Goal: Transaction & Acquisition: Purchase product/service

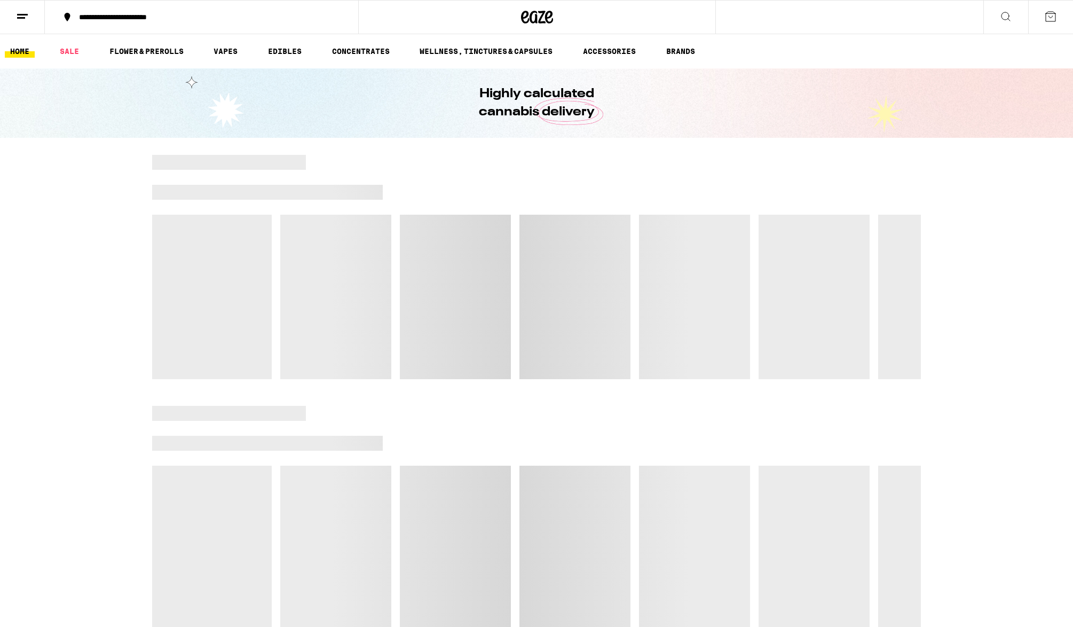
click at [164, 14] on div "**********" at bounding box center [208, 16] width 269 height 7
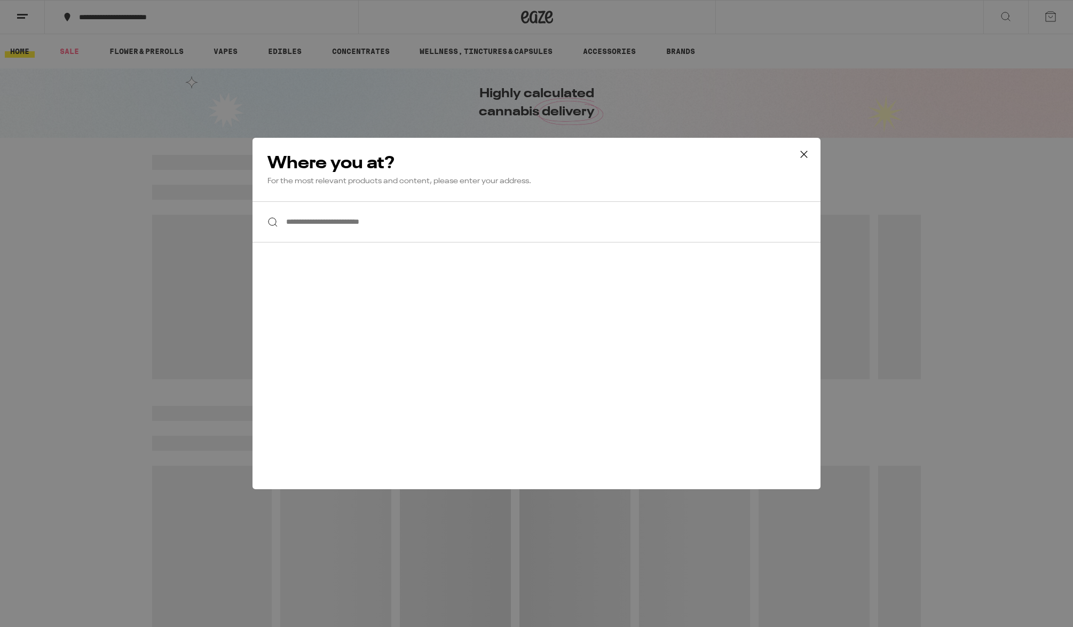
click at [378, 232] on input "**********" at bounding box center [536, 221] width 568 height 41
click at [368, 219] on input "**********" at bounding box center [536, 221] width 568 height 41
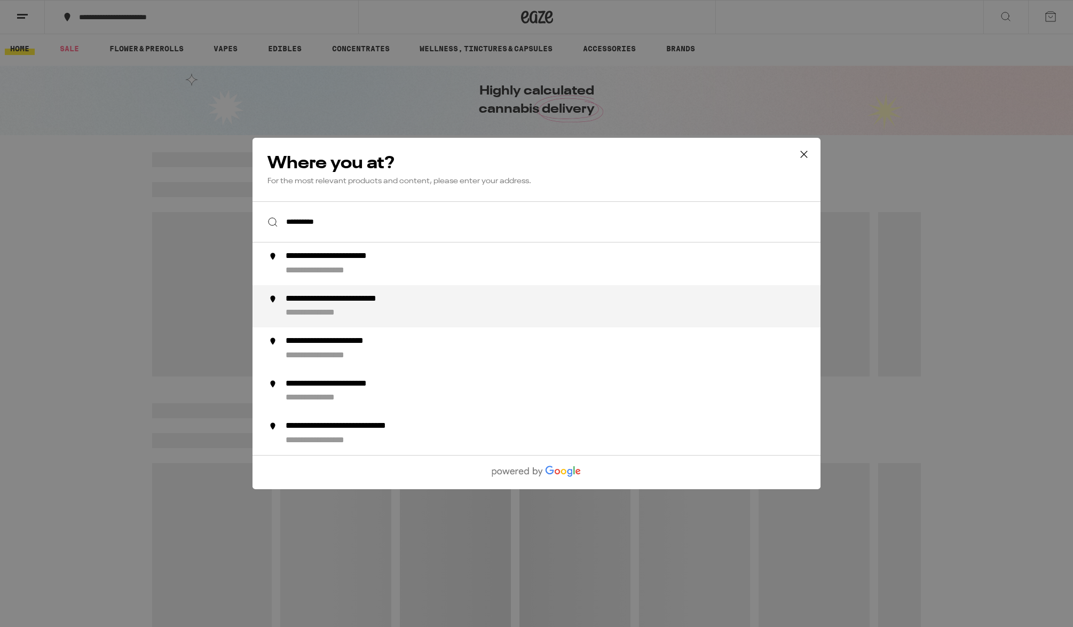
click at [413, 304] on div "**********" at bounding box center [363, 299] width 154 height 11
type input "**********"
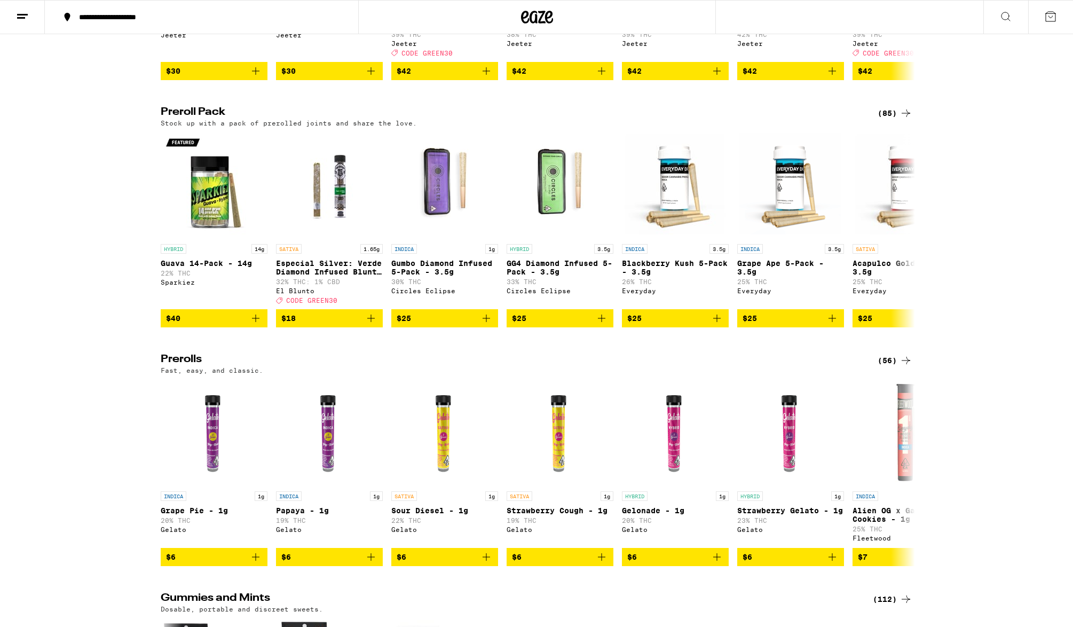
scroll to position [2597, 0]
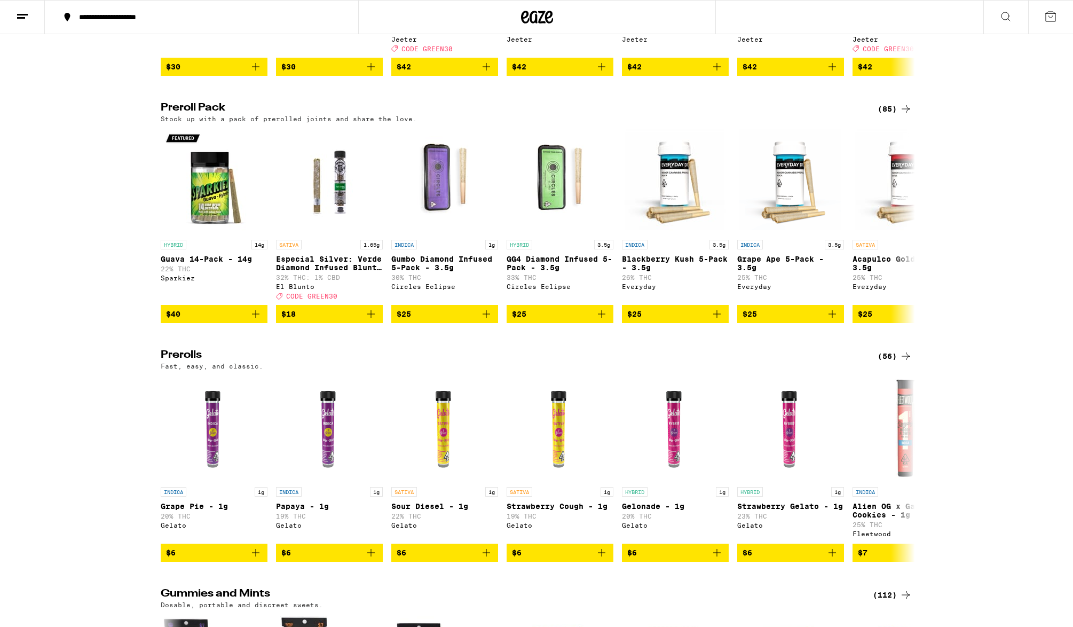
click at [894, 115] on div "(85)" at bounding box center [895, 108] width 35 height 13
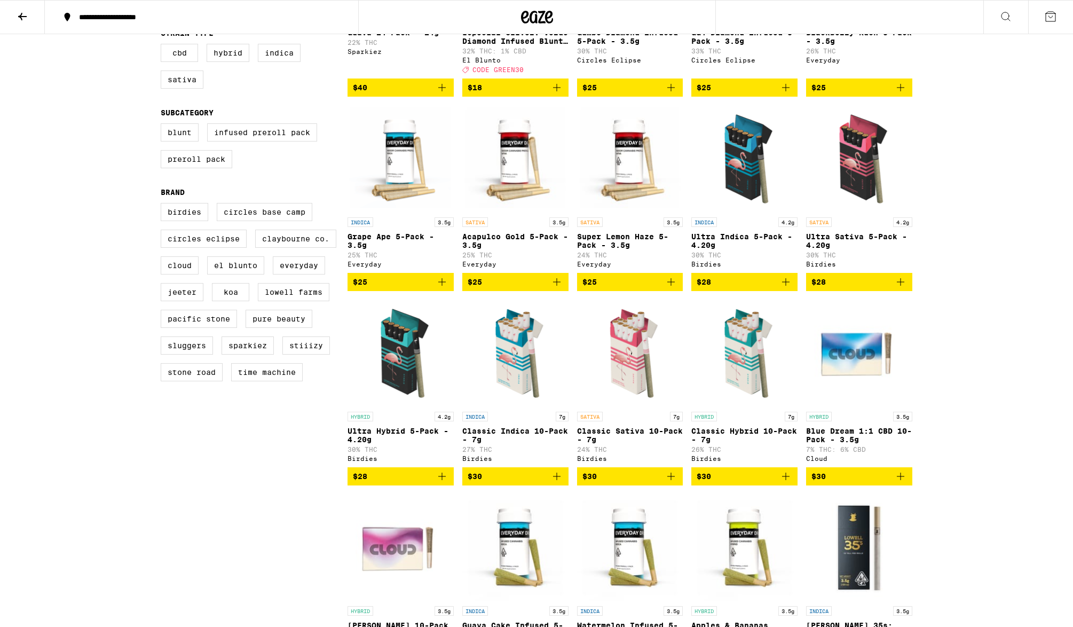
scroll to position [338, 0]
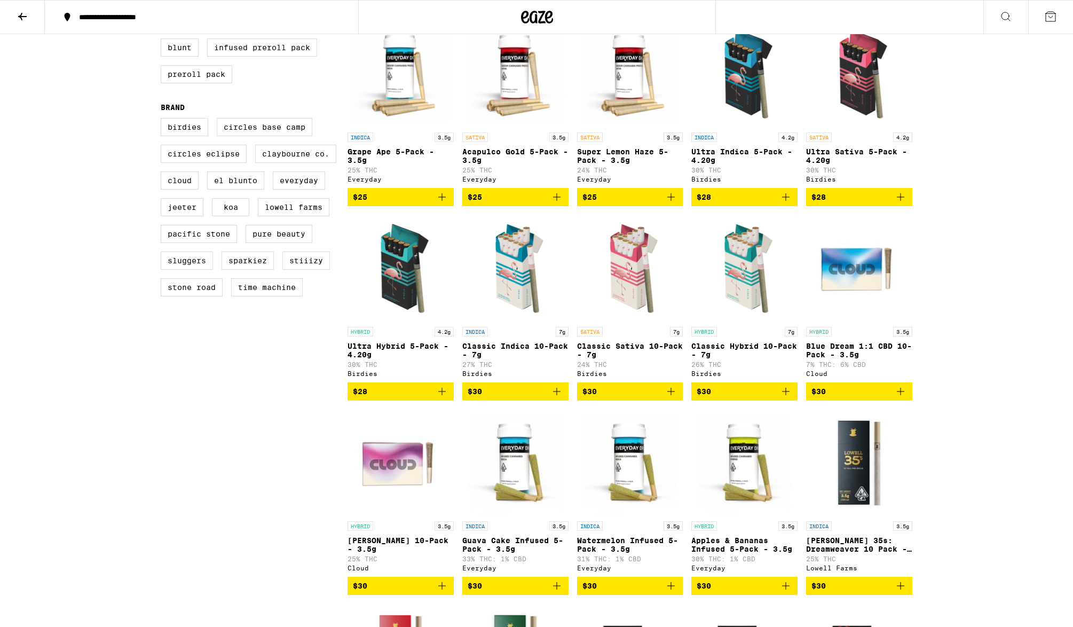
click at [540, 398] on span "$30" at bounding box center [516, 391] width 96 height 13
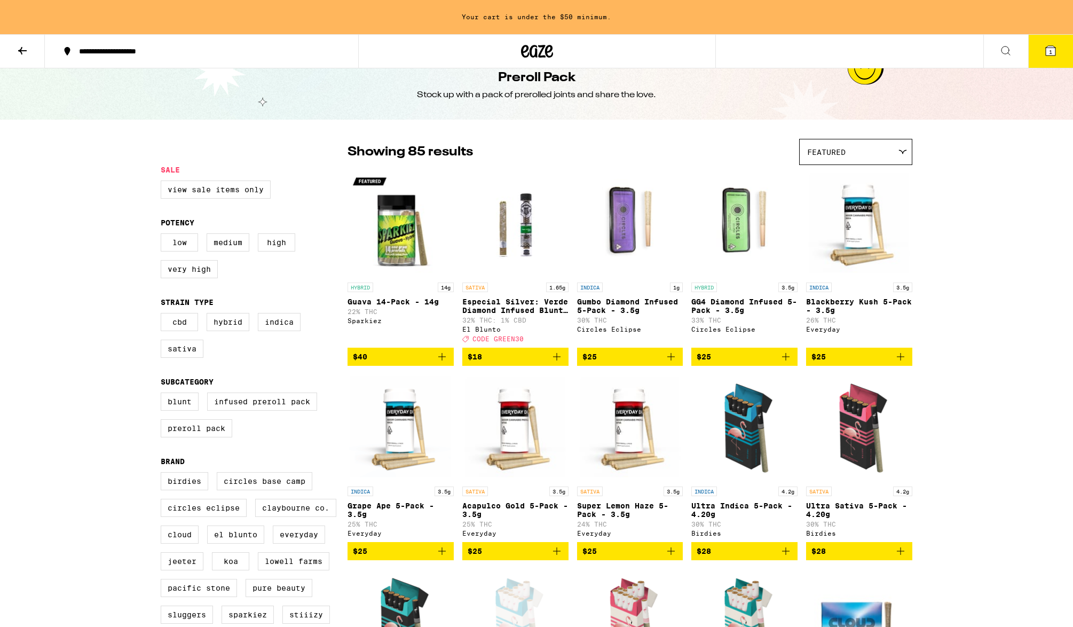
scroll to position [0, 0]
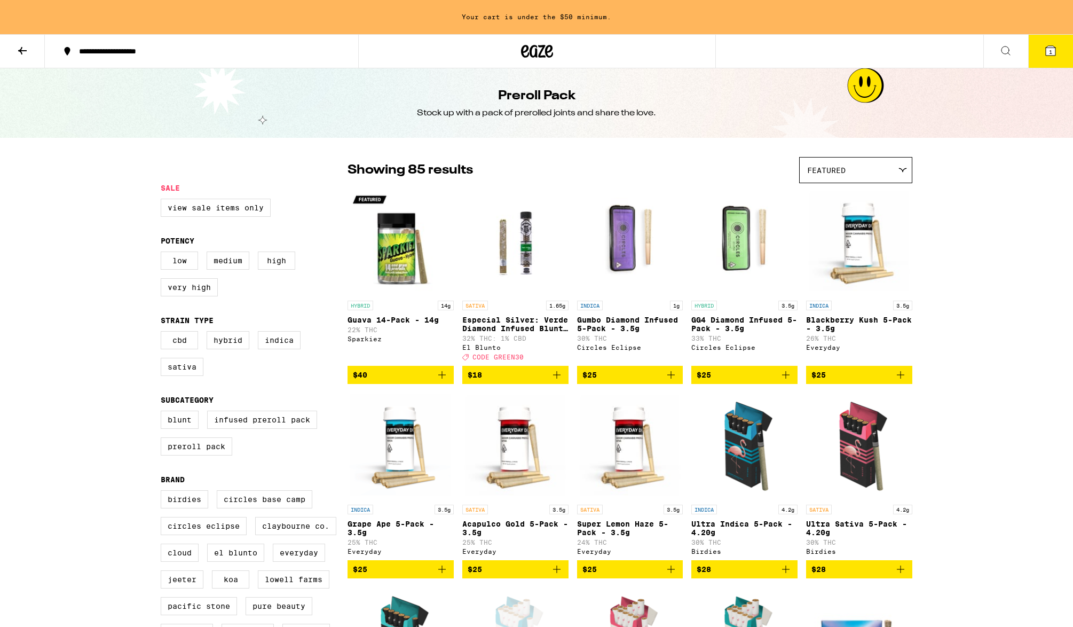
click at [541, 58] on icon at bounding box center [537, 51] width 32 height 19
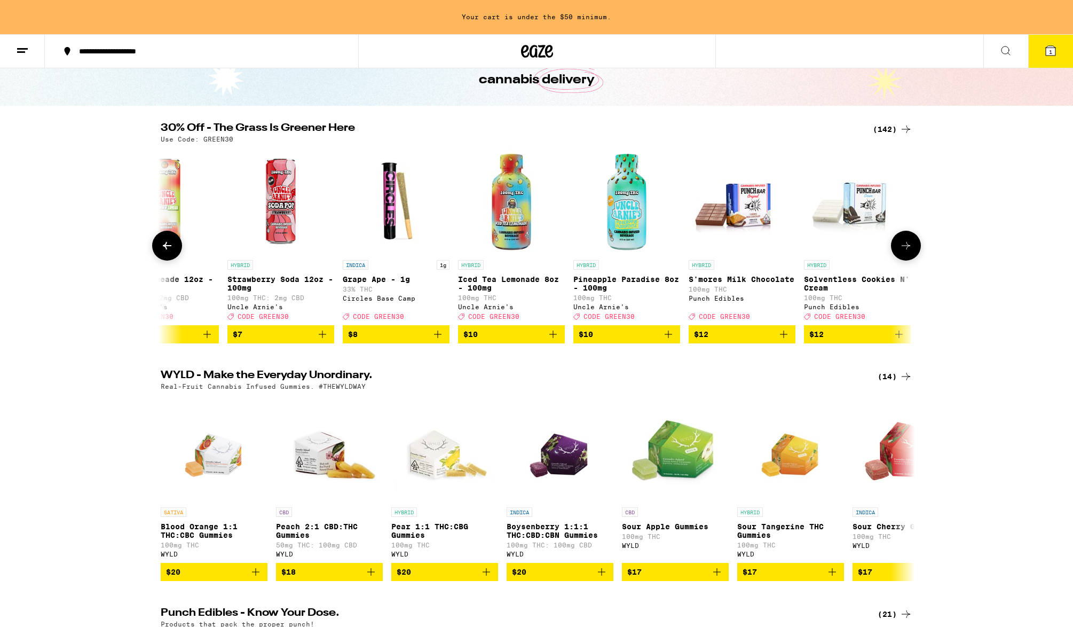
scroll to position [0, 870]
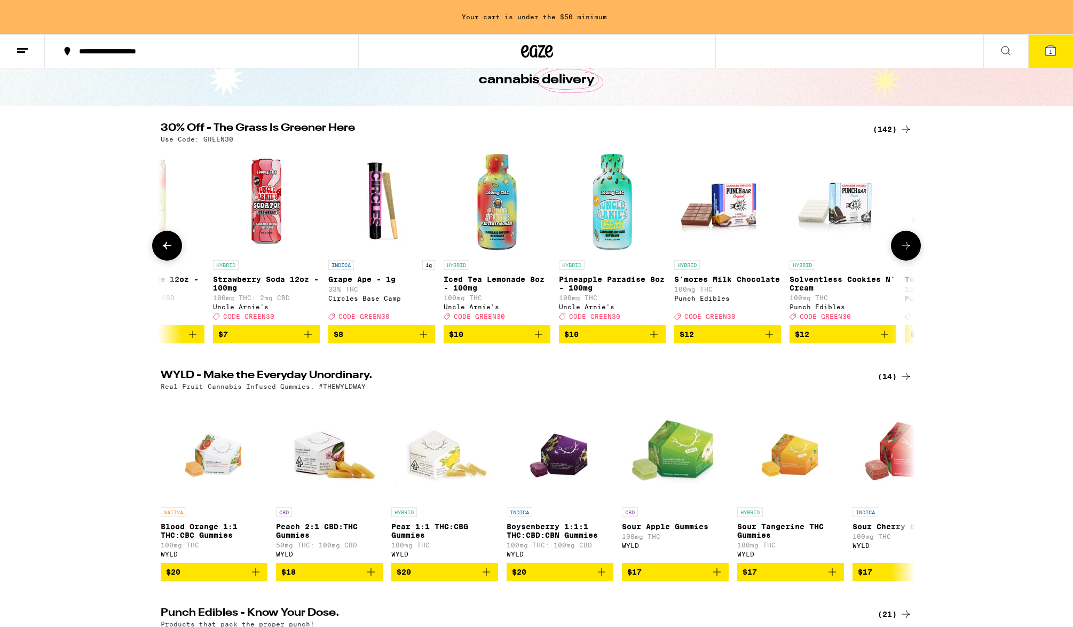
click at [426, 341] on icon "Add to bag" at bounding box center [423, 334] width 13 height 13
click at [426, 338] on icon "Increment" at bounding box center [425, 333] width 7 height 7
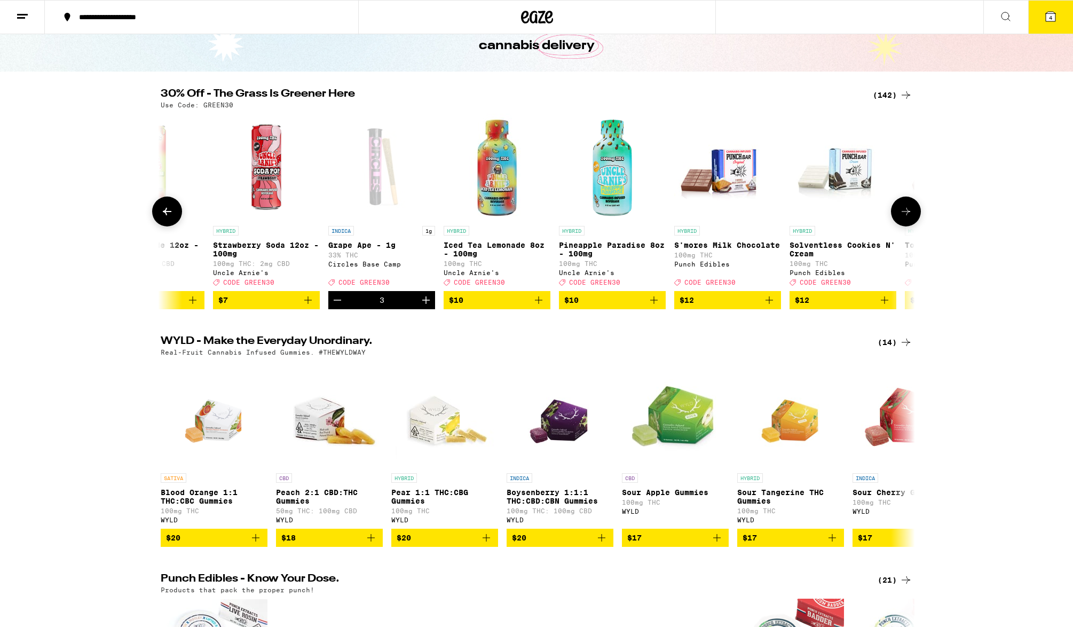
scroll to position [32, 0]
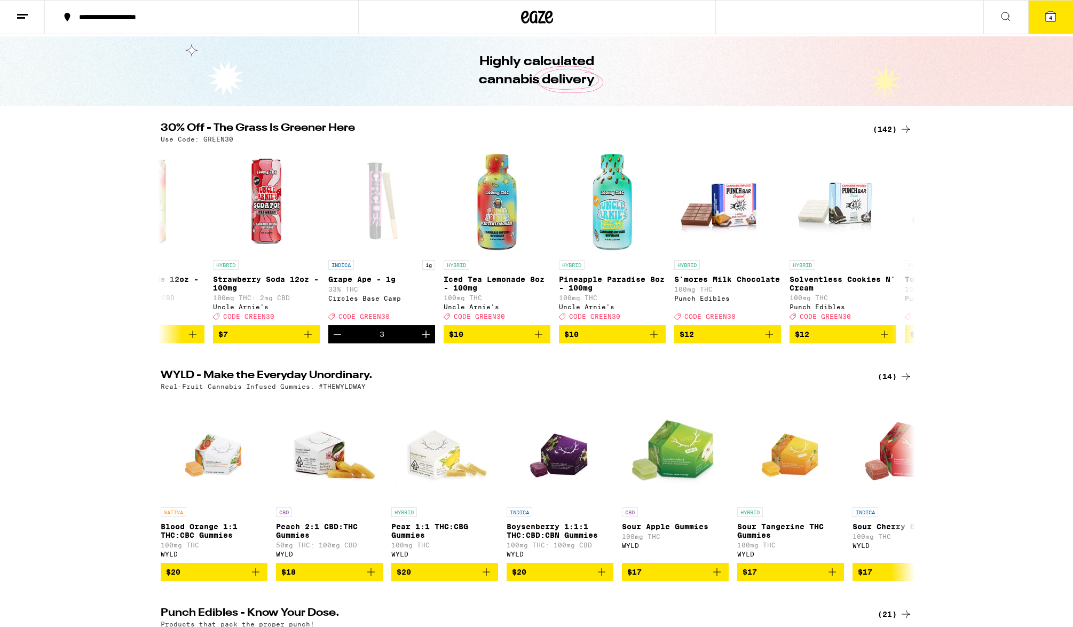
click at [1051, 9] on button "4" at bounding box center [1050, 17] width 45 height 33
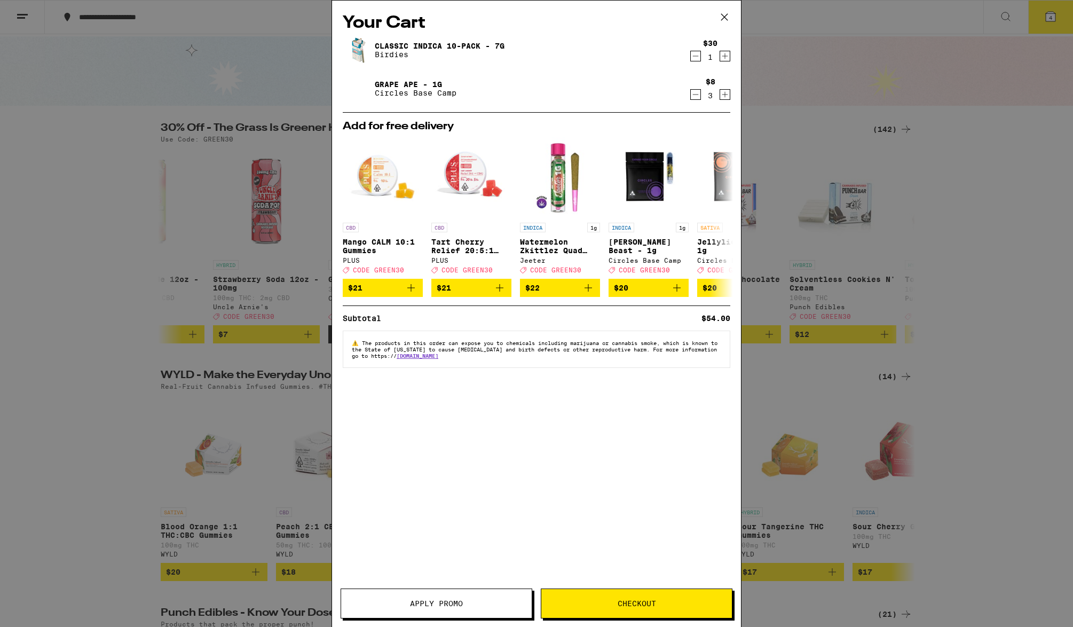
click at [460, 605] on span "Apply Promo" at bounding box center [436, 602] width 53 height 7
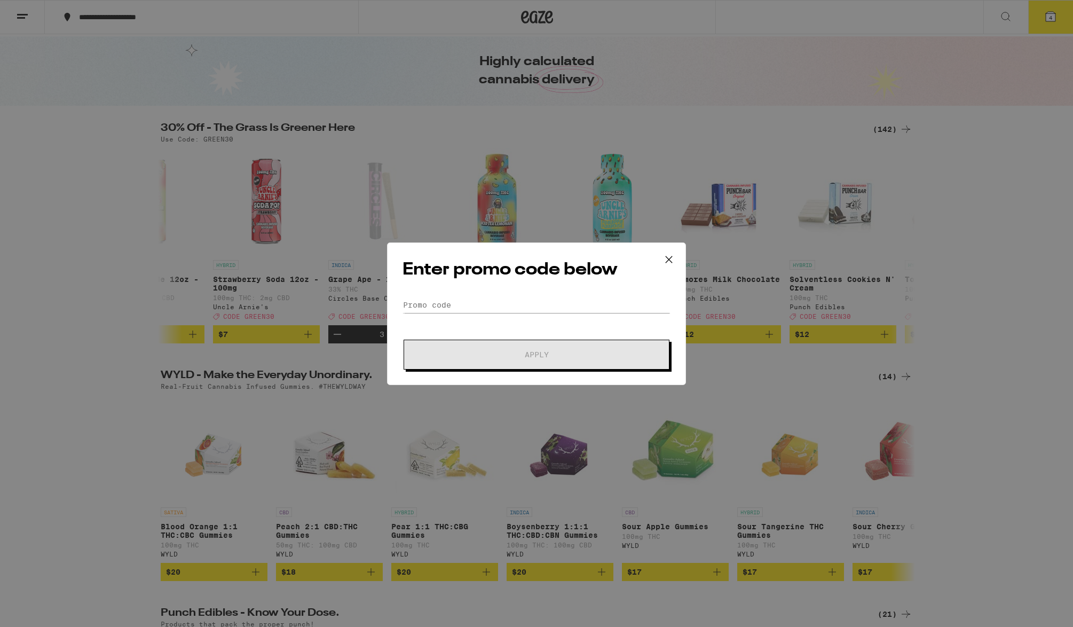
click at [337, 280] on div "Enter promo code below Promo Code Apply" at bounding box center [536, 313] width 1073 height 627
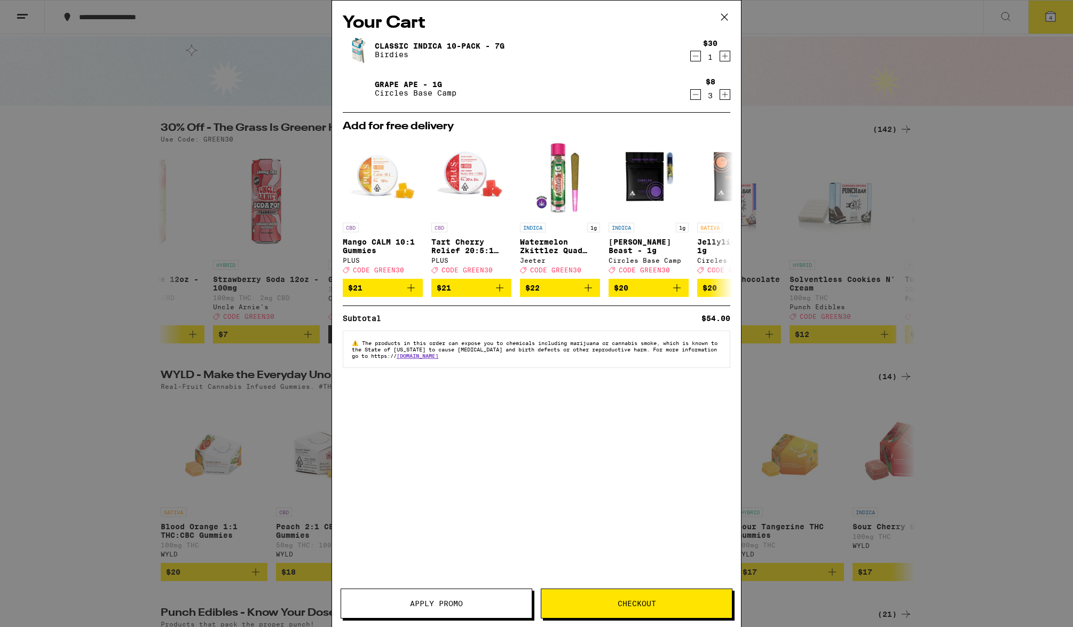
click at [454, 599] on span "Apply Promo" at bounding box center [436, 602] width 53 height 7
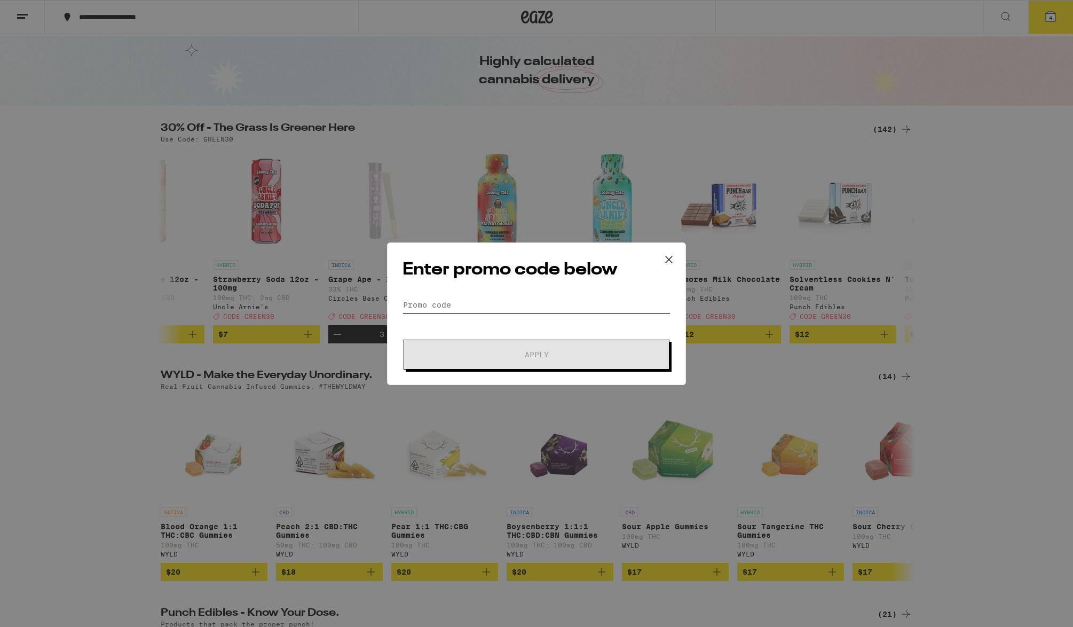
click at [446, 297] on input "Promo Code" at bounding box center [536, 305] width 268 height 16
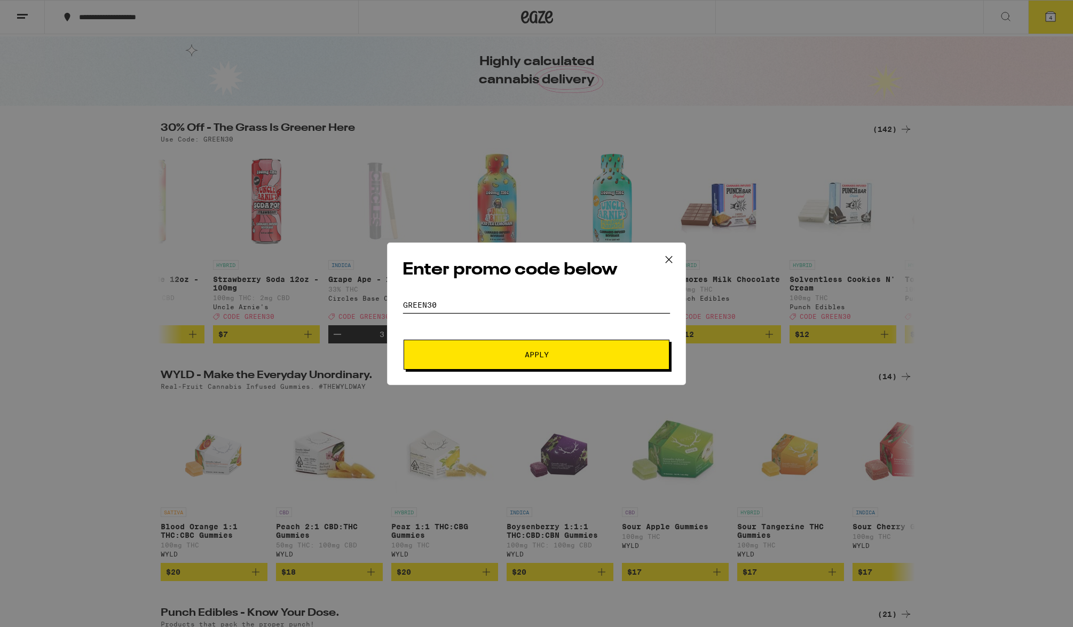
type input "green30"
click at [546, 356] on span "Apply" at bounding box center [537, 354] width 24 height 7
click at [578, 356] on span "Apply" at bounding box center [536, 354] width 192 height 7
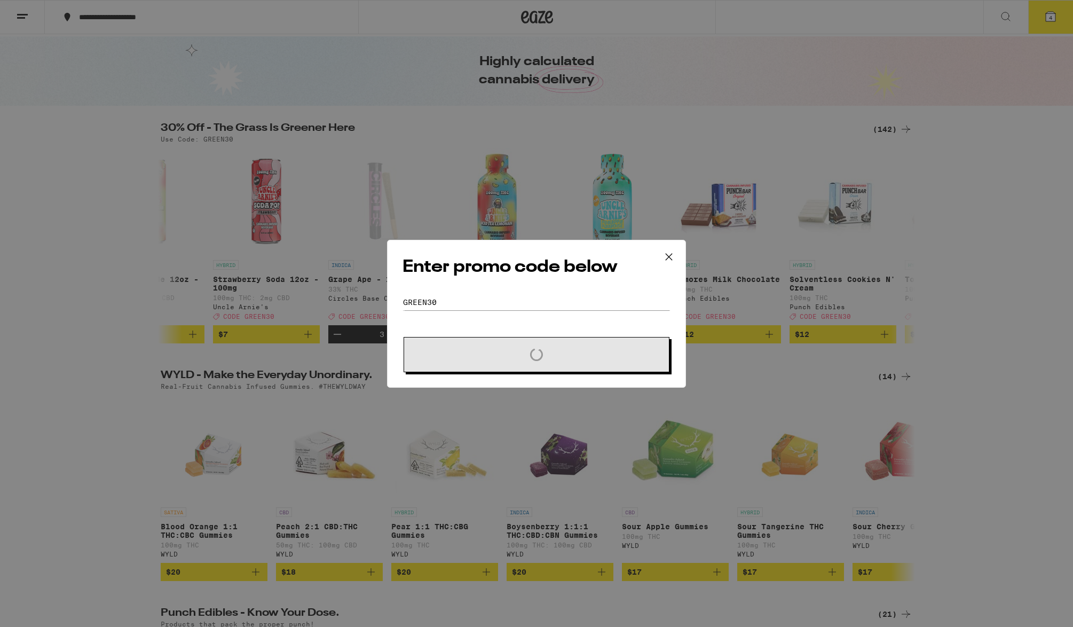
click at [578, 356] on span "Loading" at bounding box center [536, 354] width 192 height 13
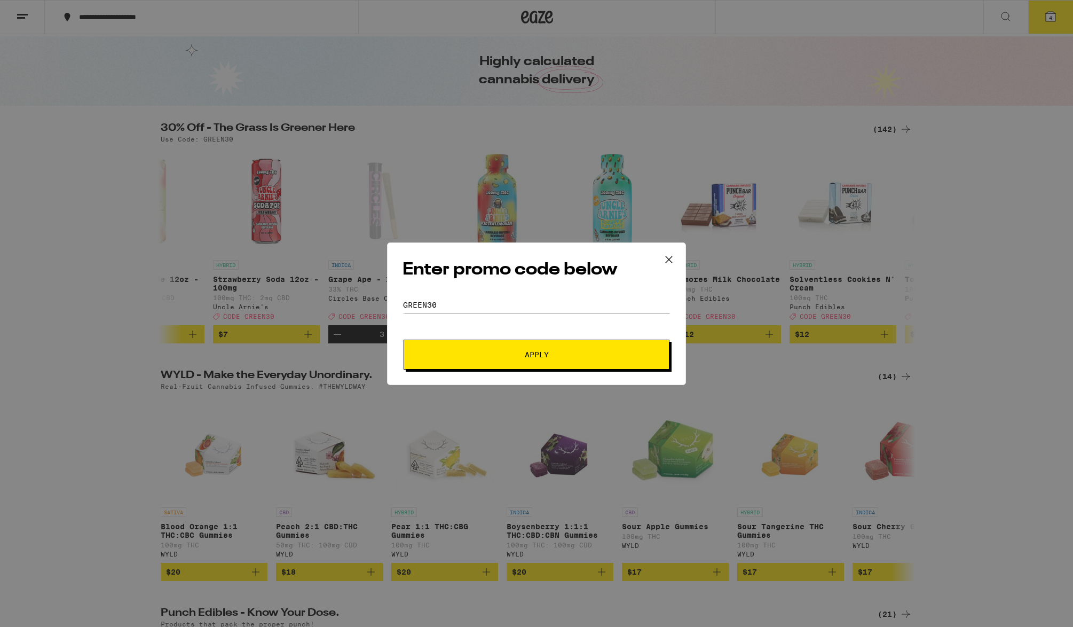
click at [578, 356] on span "Apply" at bounding box center [536, 354] width 192 height 7
click at [670, 259] on icon at bounding box center [669, 259] width 16 height 16
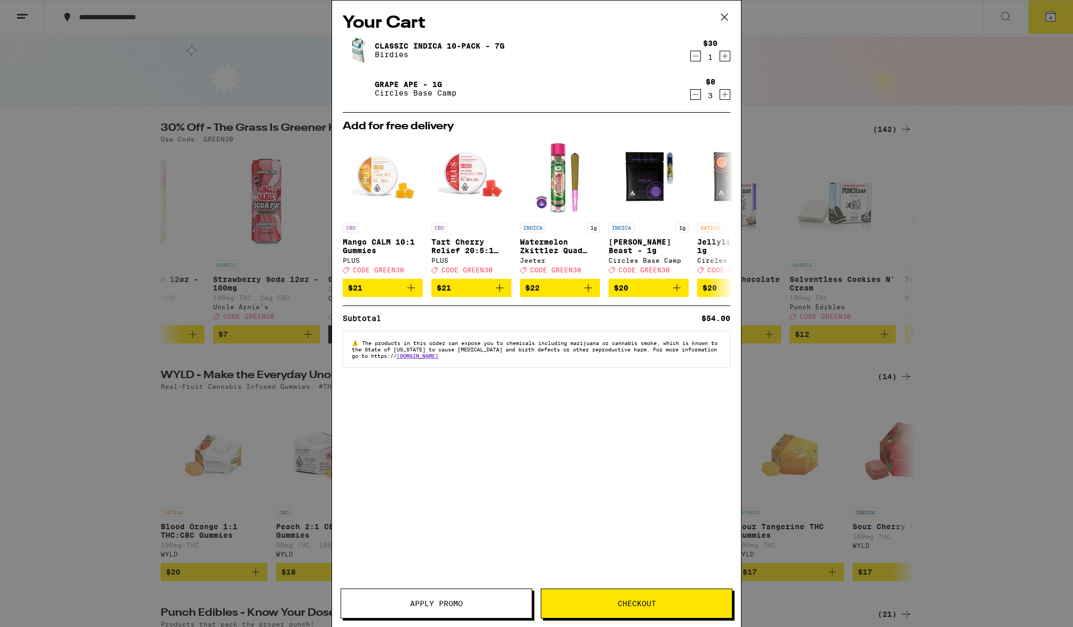
click at [495, 611] on button "Apply Promo" at bounding box center [437, 603] width 192 height 30
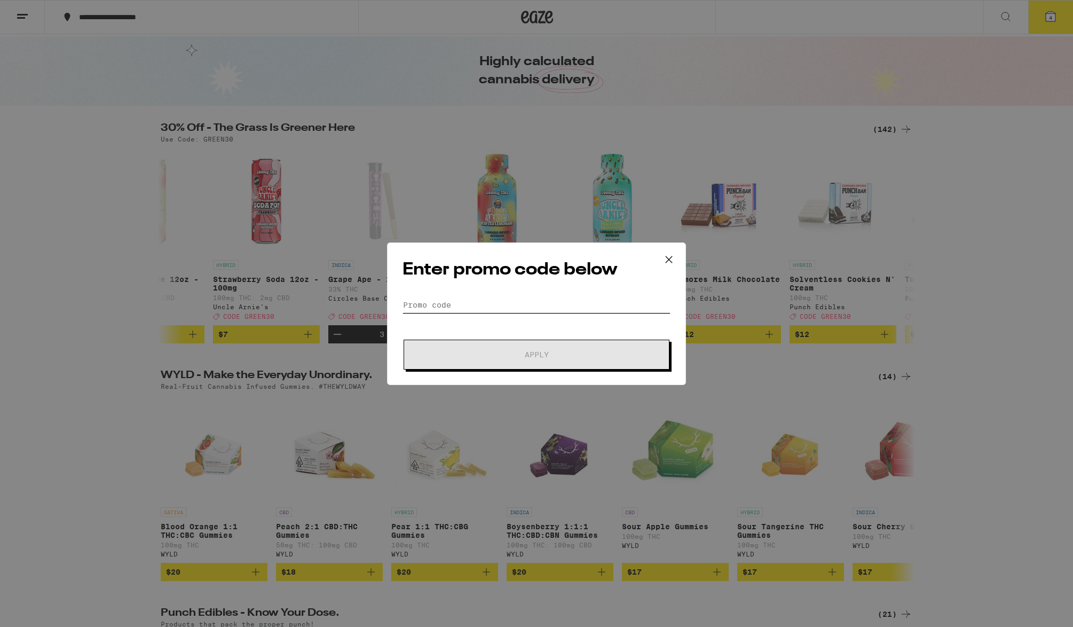
click at [448, 305] on input "Promo Code" at bounding box center [536, 305] width 268 height 16
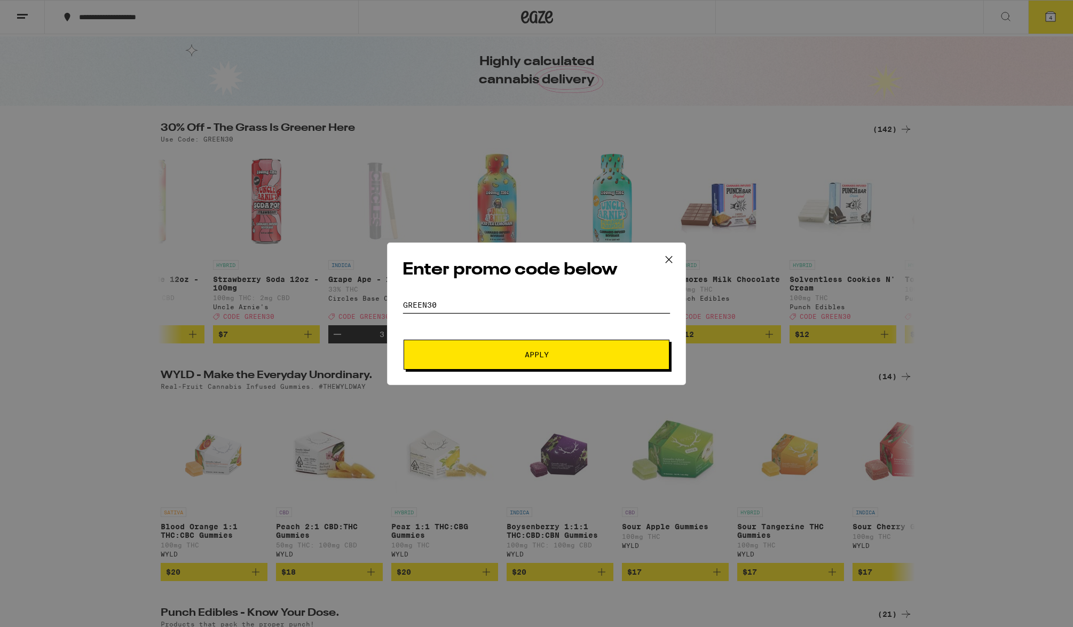
type input "green30"
click at [404, 340] on button "Apply" at bounding box center [537, 355] width 266 height 30
click at [671, 260] on icon at bounding box center [669, 259] width 16 height 16
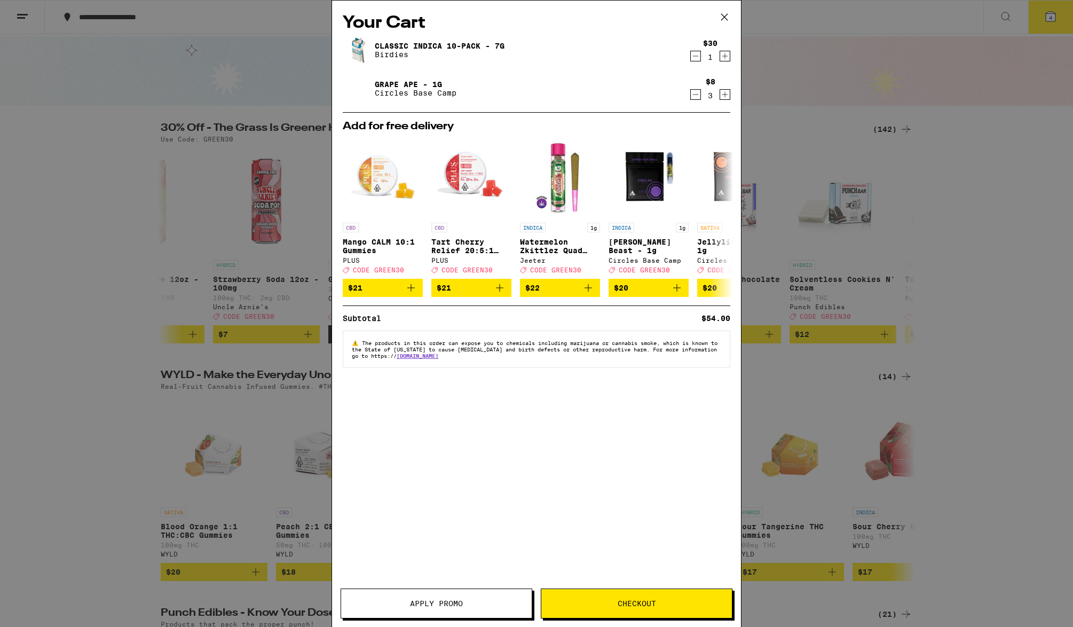
click at [730, 19] on icon at bounding box center [724, 17] width 16 height 16
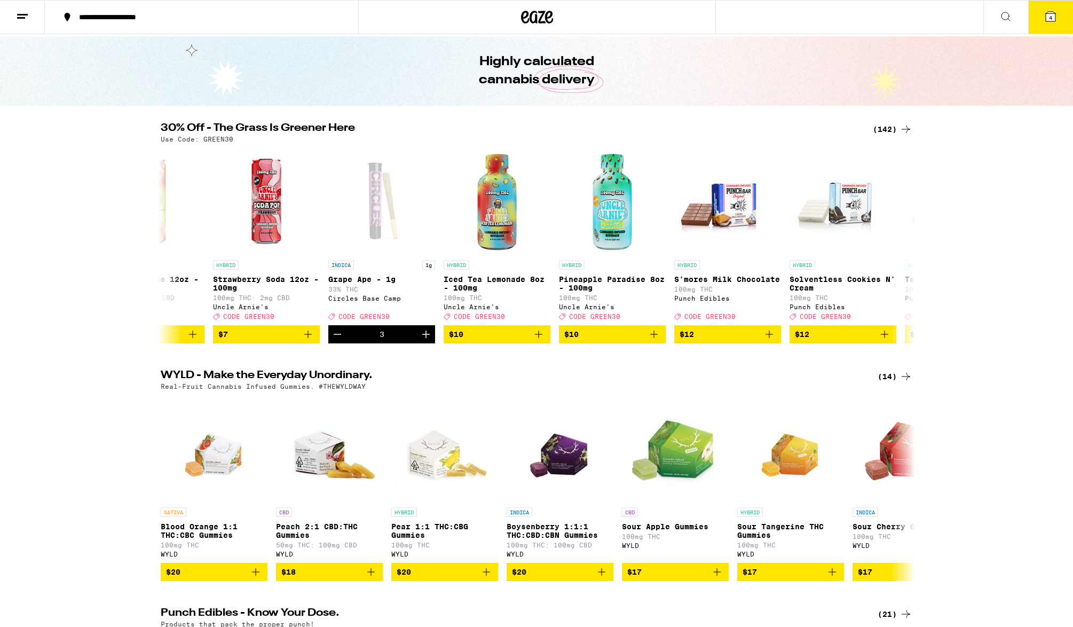
click at [1047, 18] on icon at bounding box center [1051, 17] width 10 height 10
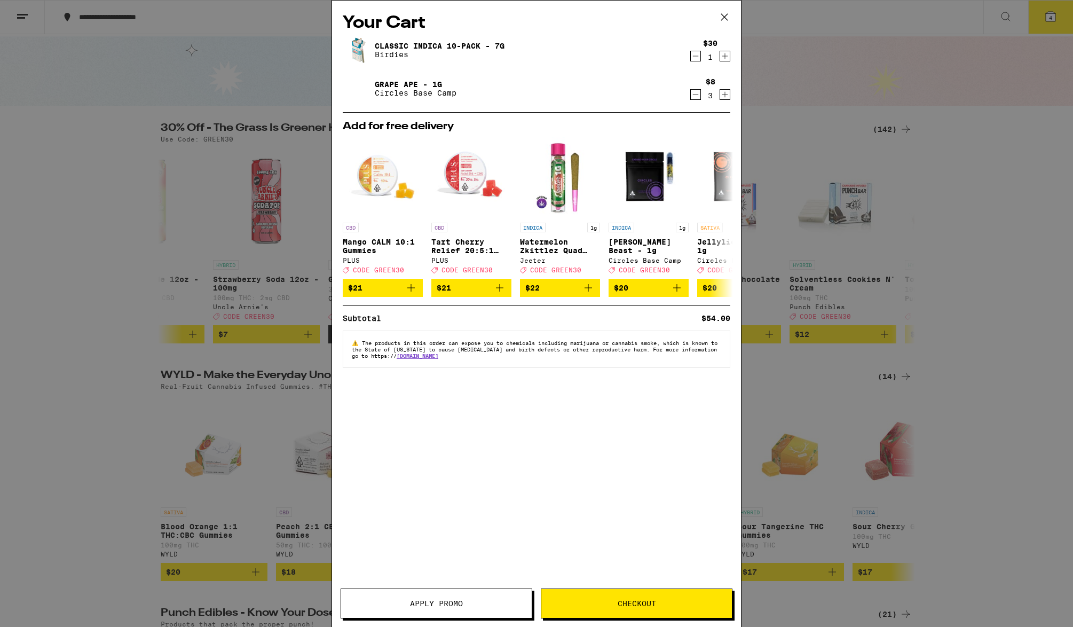
click at [478, 597] on button "Apply Promo" at bounding box center [437, 603] width 192 height 30
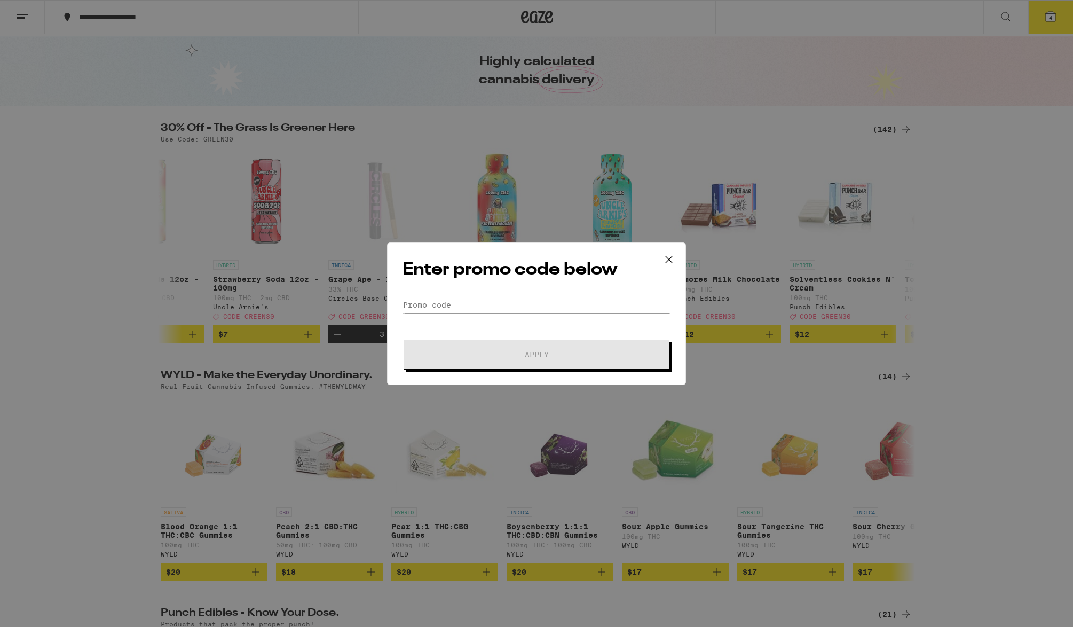
click at [457, 294] on div "Enter promo code below Promo Code Apply" at bounding box center [536, 313] width 299 height 143
click at [459, 300] on input "Promo Code" at bounding box center [536, 305] width 268 height 16
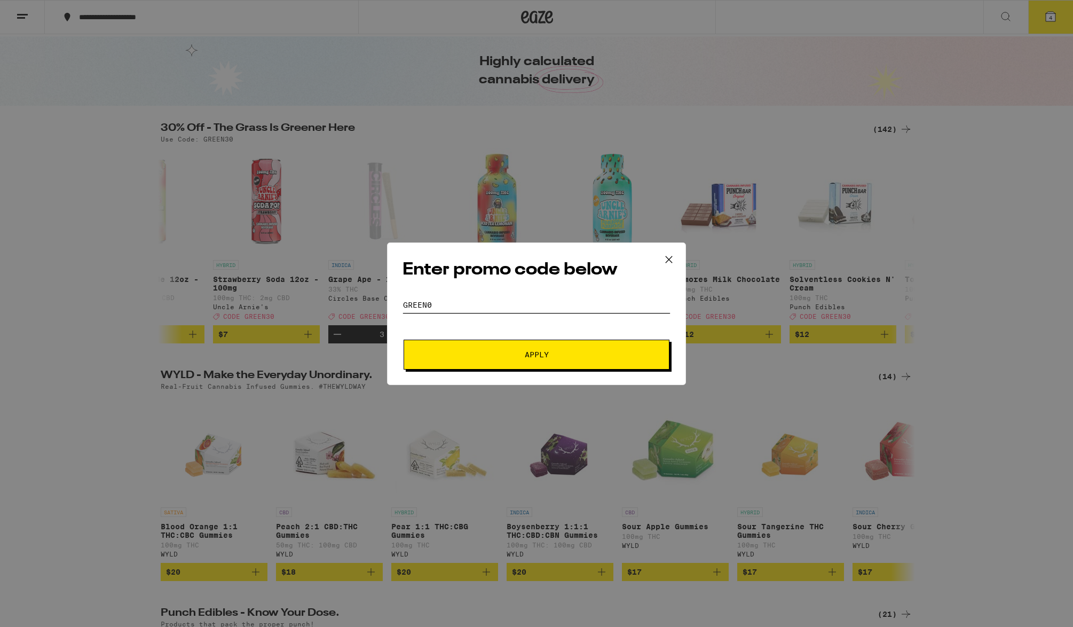
click at [404, 340] on button "Apply" at bounding box center [537, 355] width 266 height 30
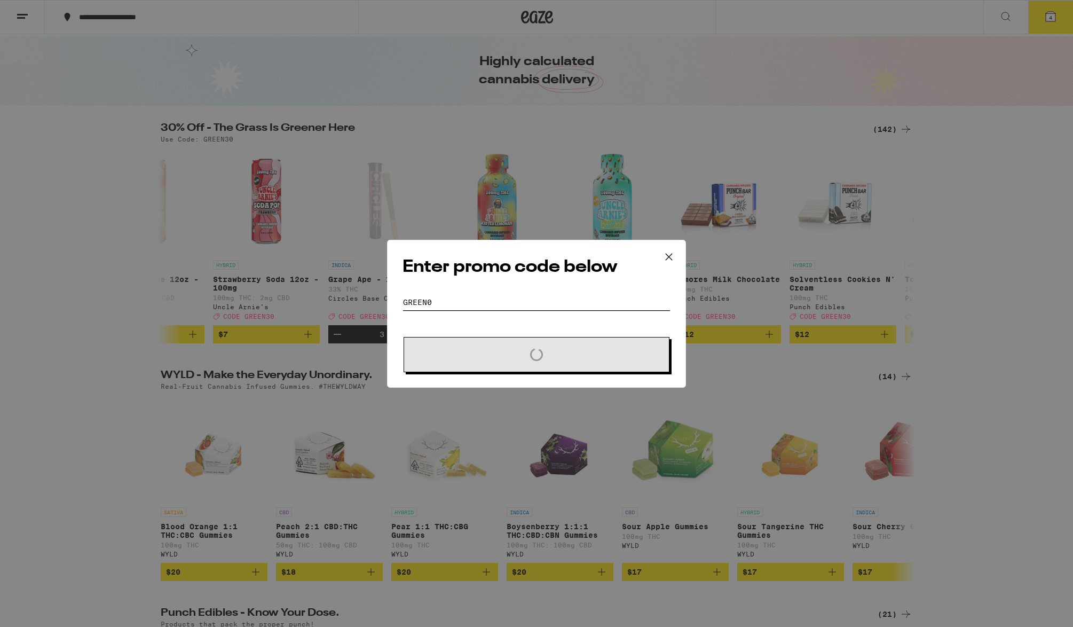
click at [404, 337] on button "Loading" at bounding box center [537, 354] width 266 height 35
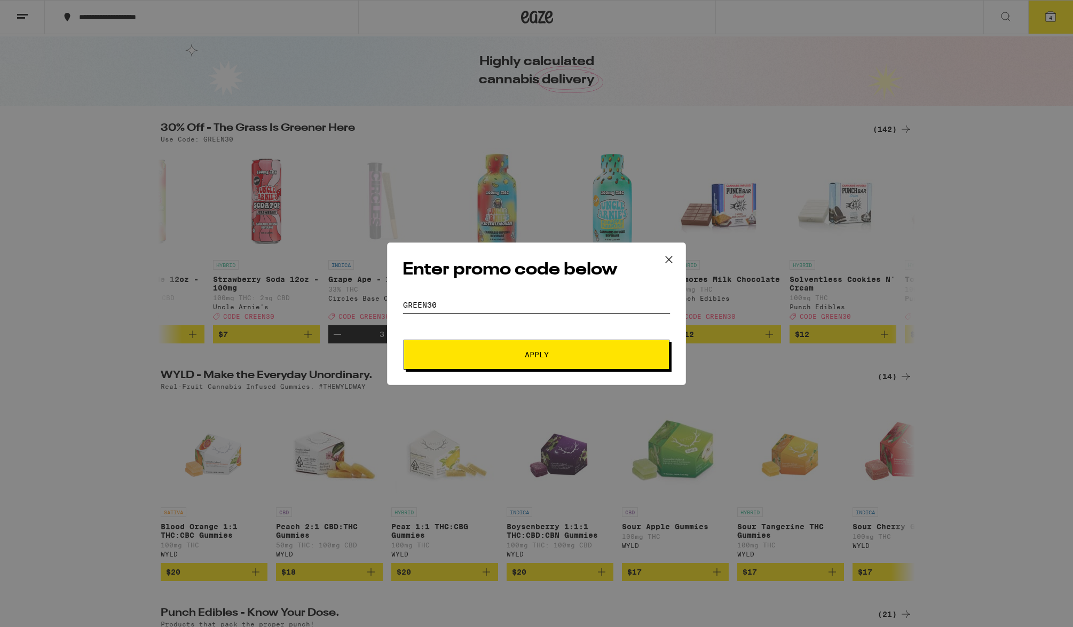
click at [404, 340] on button "Apply" at bounding box center [537, 355] width 266 height 30
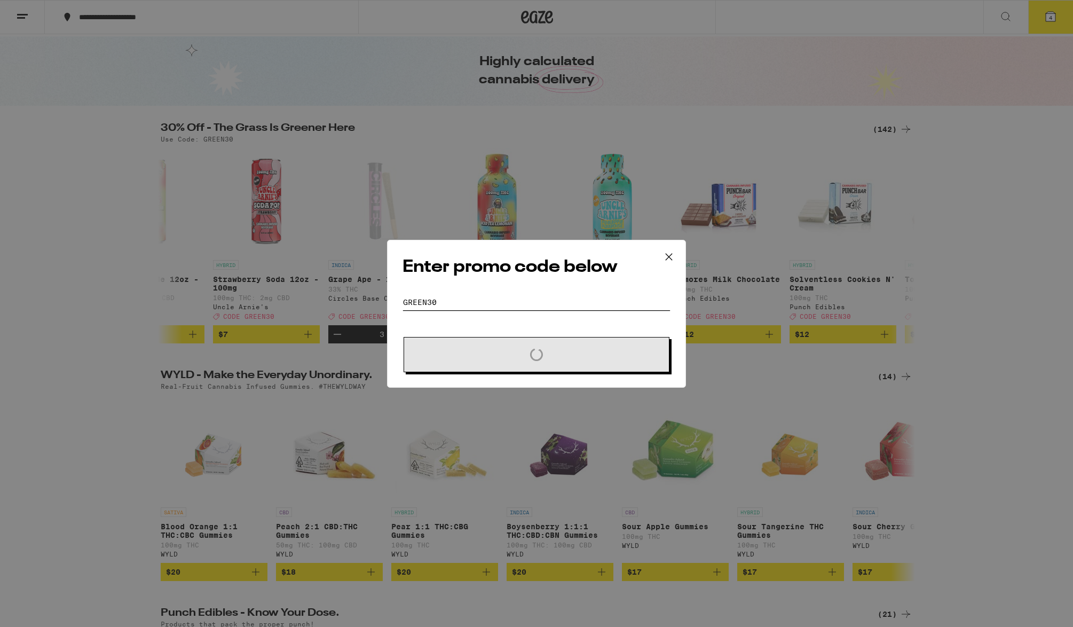
click at [404, 337] on button "Loading" at bounding box center [537, 354] width 266 height 35
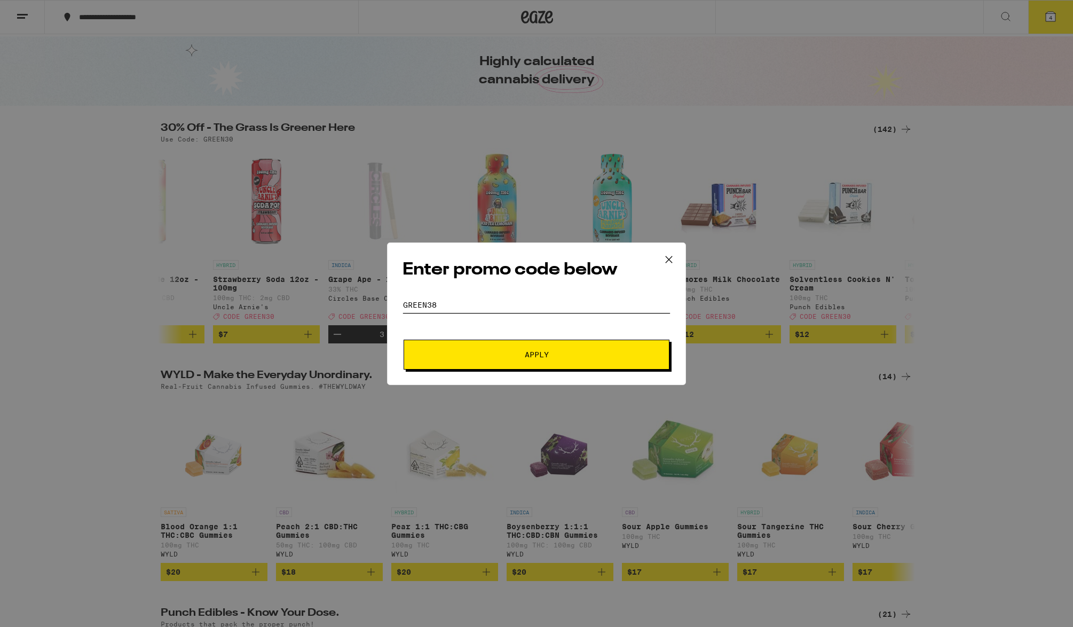
type input "green38"
click at [404, 340] on button "Apply" at bounding box center [537, 355] width 266 height 30
click at [668, 260] on icon at bounding box center [669, 259] width 6 height 6
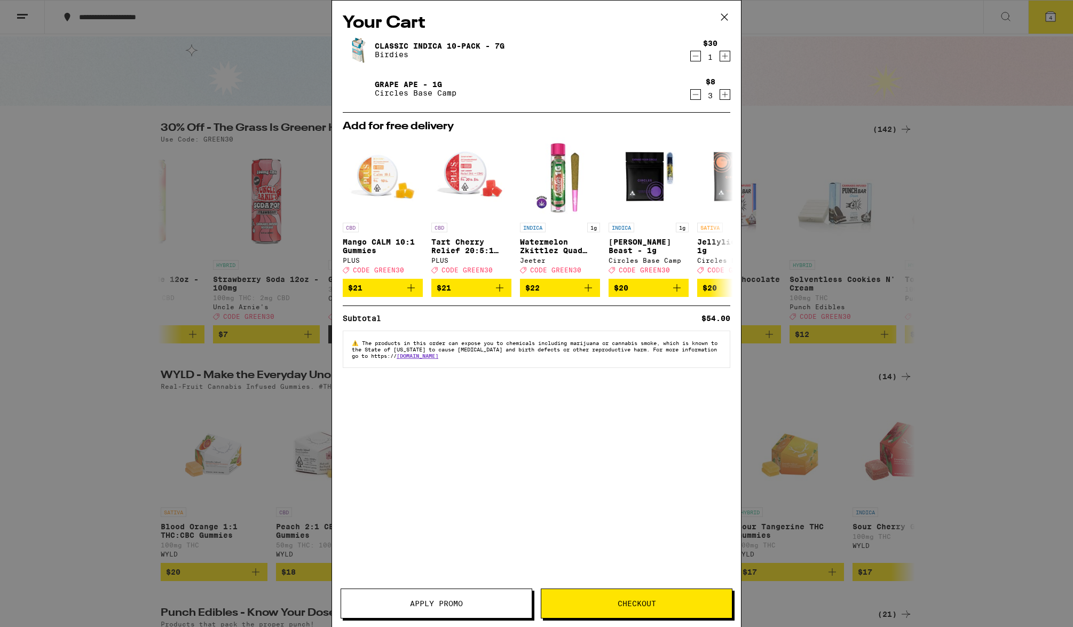
click at [727, 16] on icon at bounding box center [724, 17] width 16 height 16
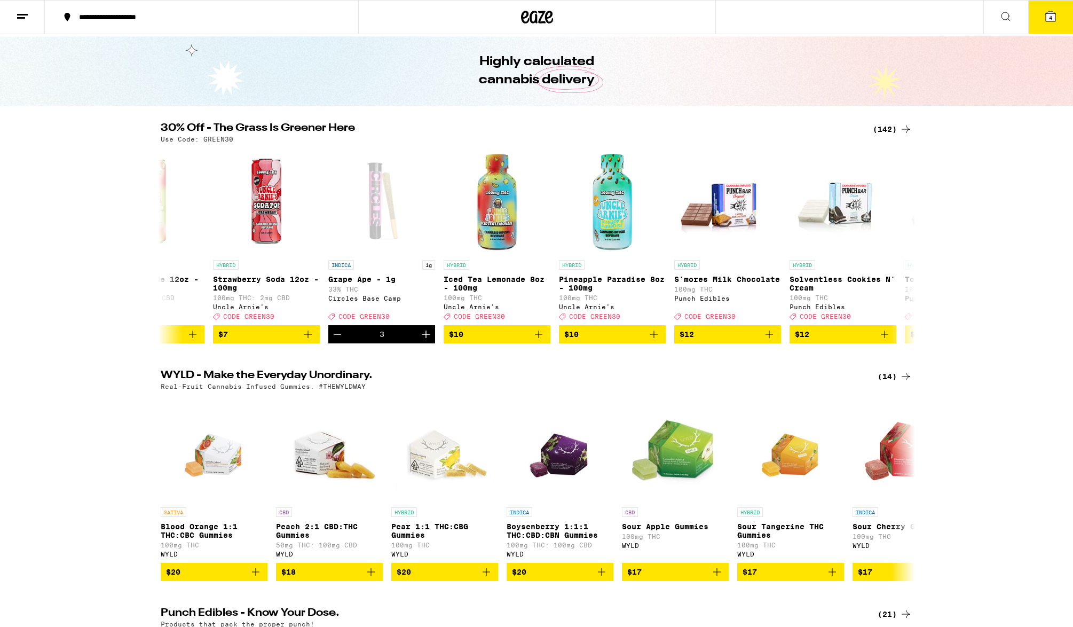
click at [1055, 15] on icon at bounding box center [1050, 16] width 13 height 13
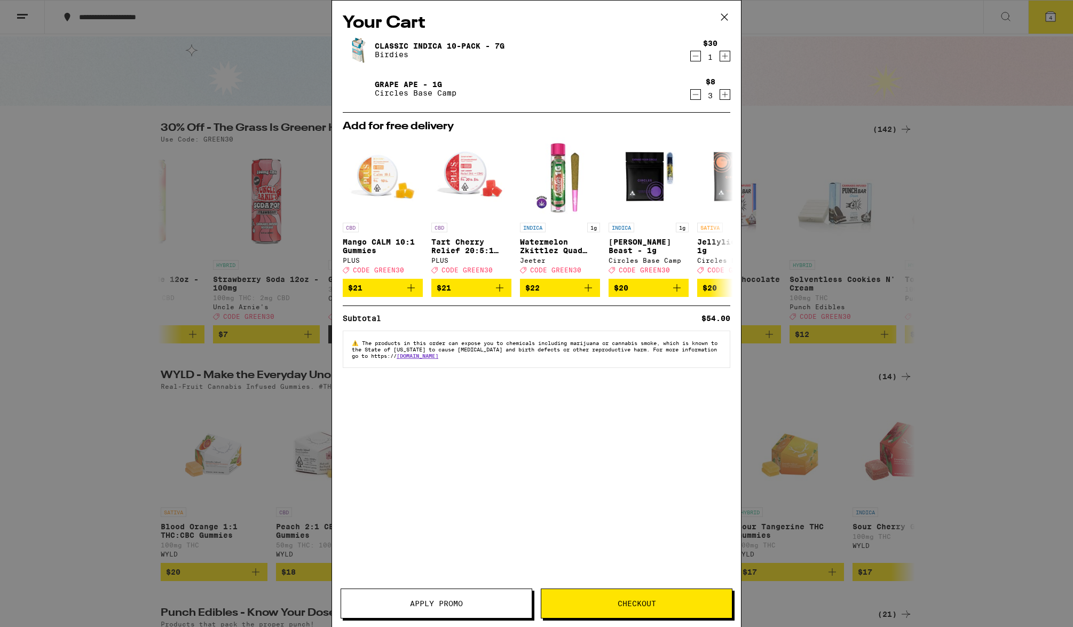
click at [618, 599] on span "Checkout" at bounding box center [637, 602] width 38 height 7
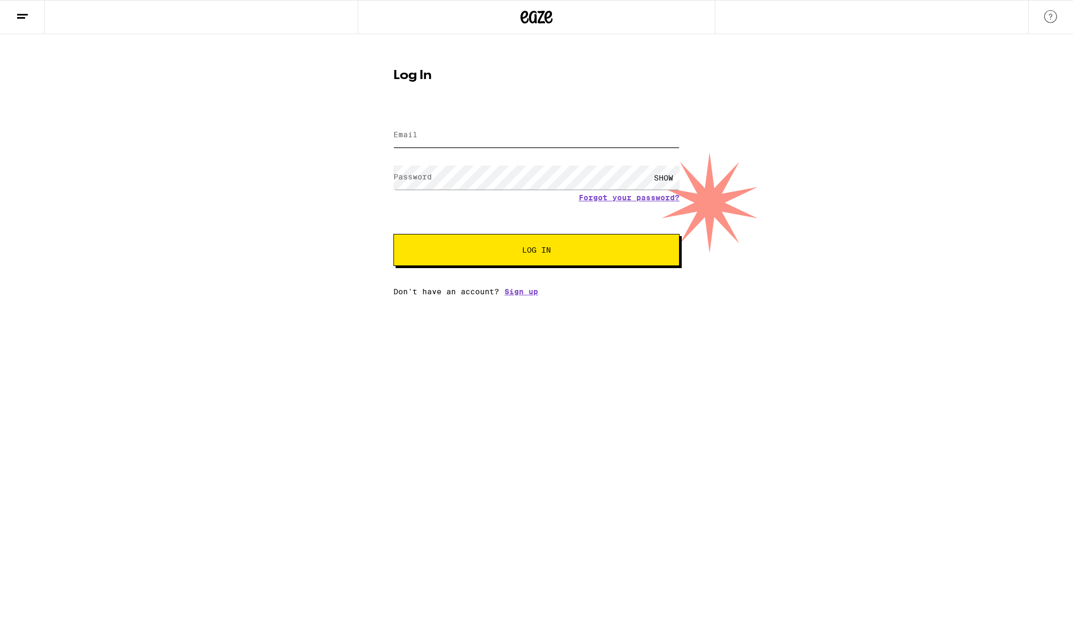
click at [431, 136] on input "Email" at bounding box center [536, 135] width 286 height 24
type input "tomaszewskialex1@gmail.com"
click at [393, 234] on button "Log In" at bounding box center [536, 250] width 286 height 32
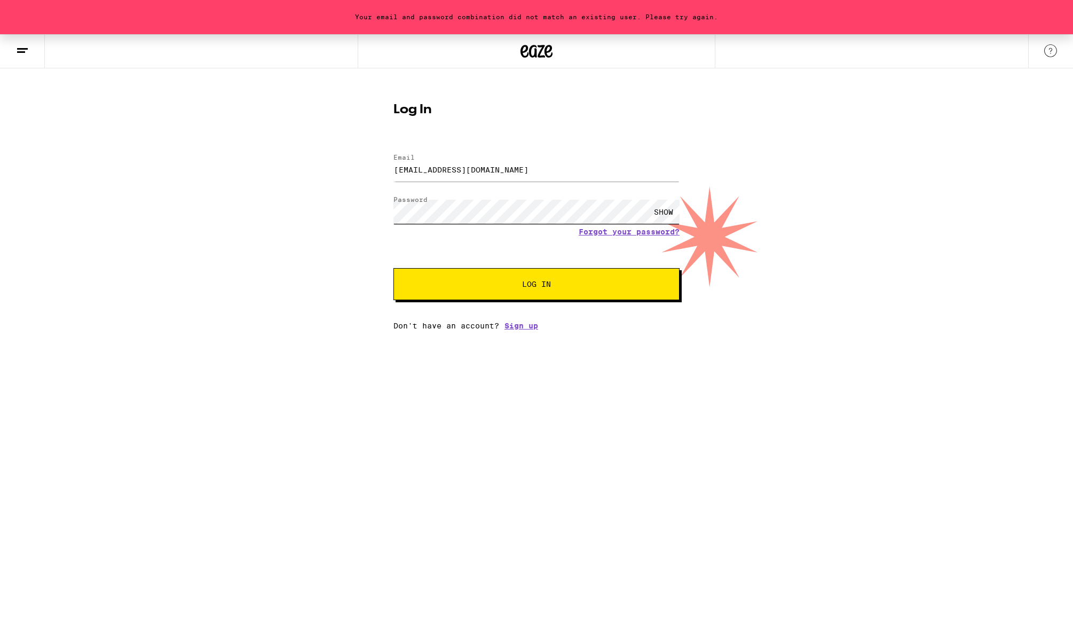
click at [393, 268] on button "Log In" at bounding box center [536, 284] width 286 height 32
click at [662, 211] on div "SHOW" at bounding box center [664, 212] width 32 height 24
click at [576, 288] on span "Log In" at bounding box center [537, 283] width 200 height 7
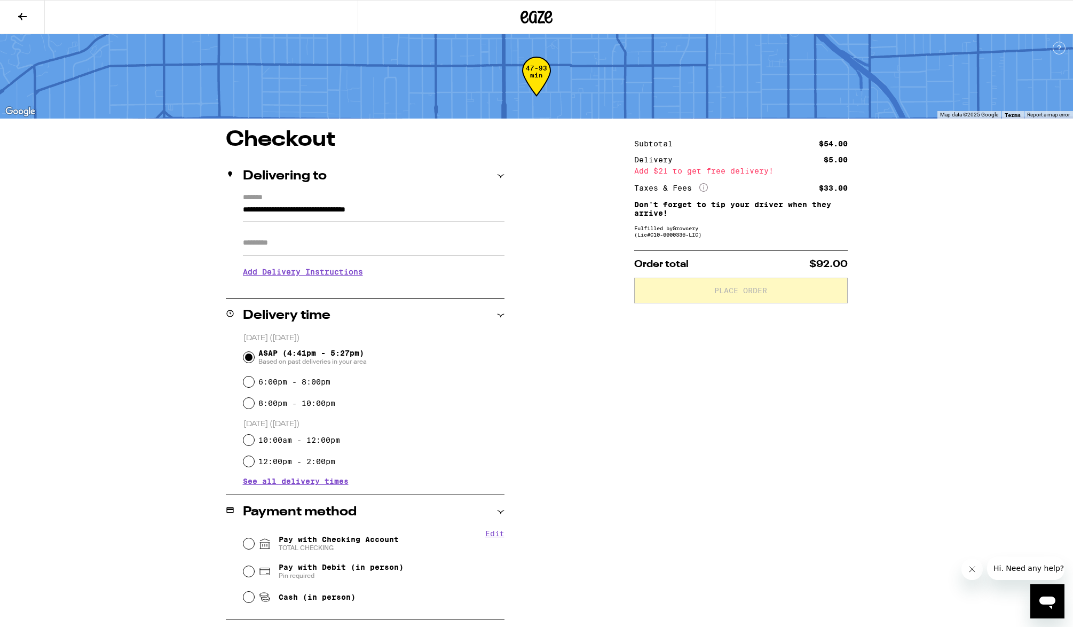
click at [23, 19] on icon at bounding box center [22, 16] width 13 height 13
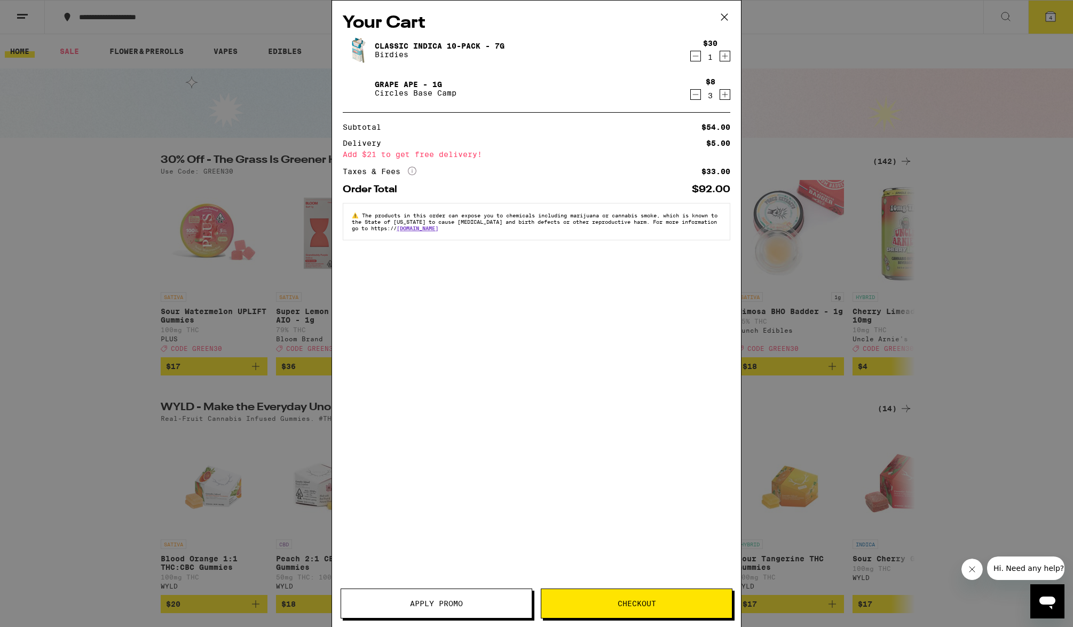
click at [400, 606] on span "Apply Promo" at bounding box center [436, 602] width 191 height 7
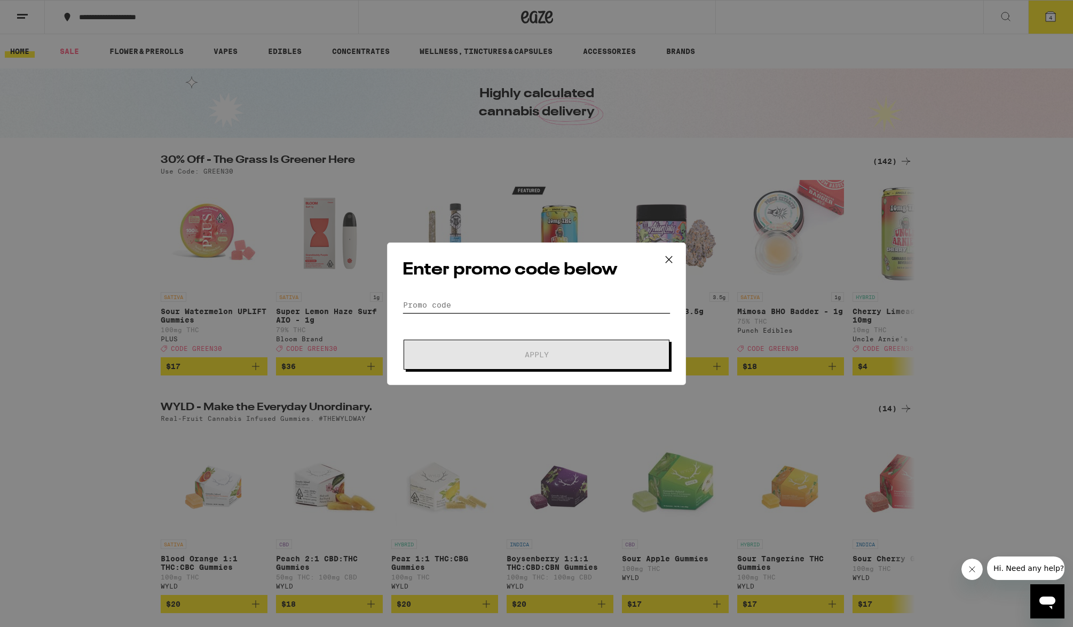
click at [464, 306] on input "Promo Code" at bounding box center [536, 305] width 268 height 16
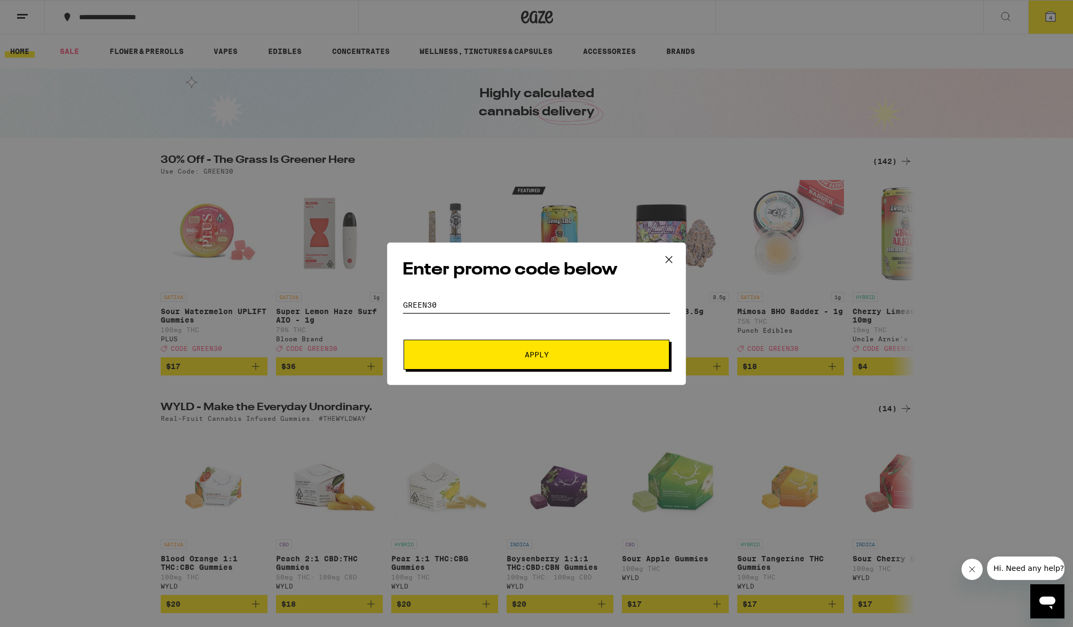
type input "green30"
click at [404, 340] on button "Apply" at bounding box center [537, 355] width 266 height 30
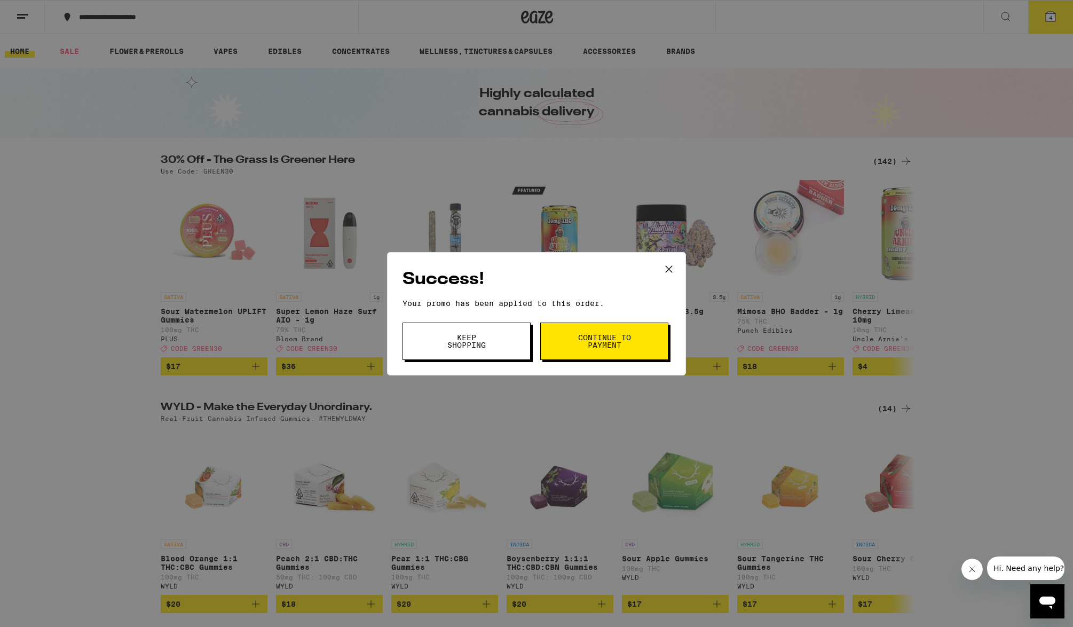
click at [644, 335] on button "Continue to payment" at bounding box center [604, 340] width 128 height 37
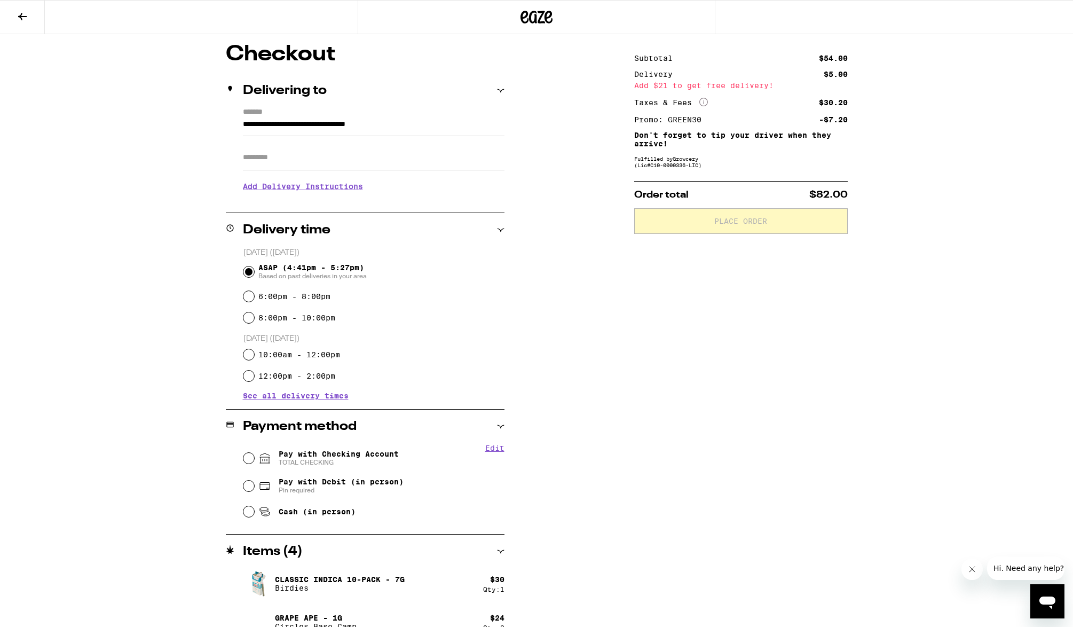
scroll to position [87, 0]
click at [247, 460] on input "Pay with Checking Account TOTAL CHECKING" at bounding box center [248, 456] width 11 height 11
radio input "true"
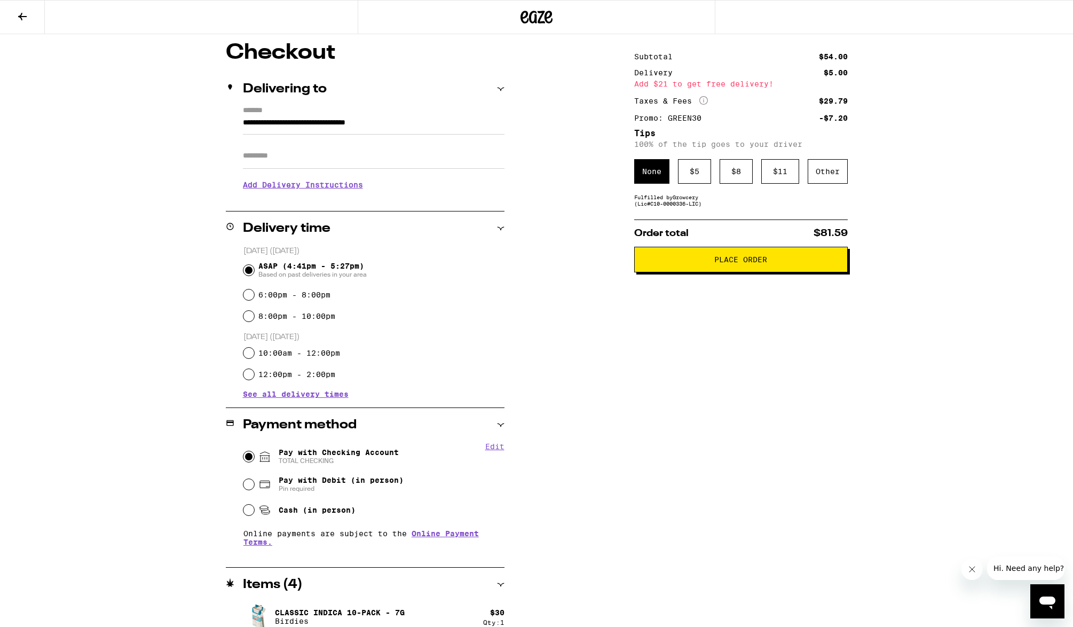
click at [773, 268] on button "Place Order" at bounding box center [741, 260] width 214 height 26
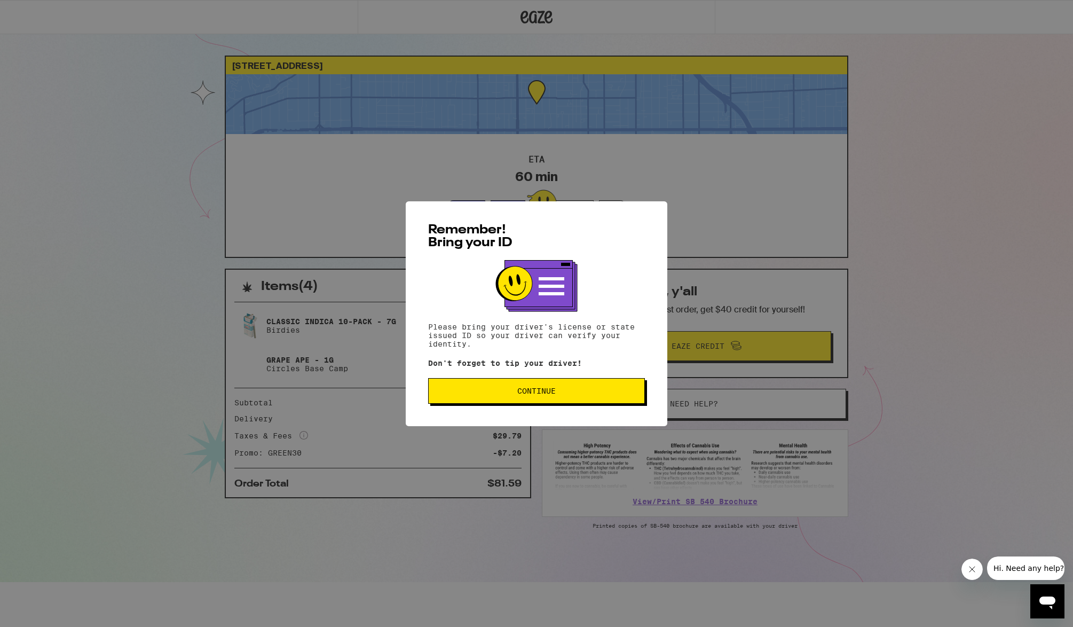
click at [977, 31] on div "Remember! Bring your ID Please bring your driver's license or state issued ID s…" at bounding box center [536, 313] width 1073 height 627
